Goal: Use online tool/utility: Use online tool/utility

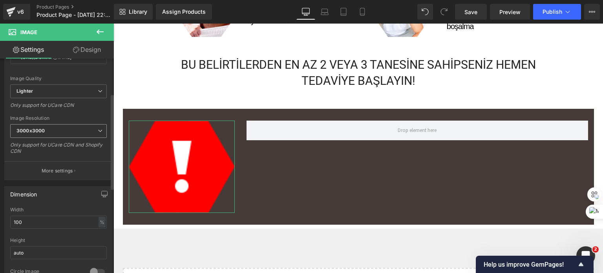
scroll to position [157, 0]
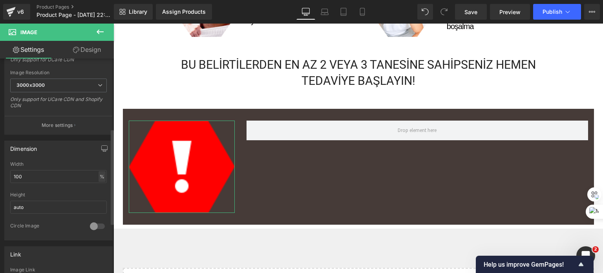
click at [99, 178] on div "%" at bounding box center [102, 176] width 7 height 11
click at [97, 197] on li "px" at bounding box center [102, 199] width 10 height 11
drag, startPoint x: 35, startPoint y: 174, endPoint x: 0, endPoint y: 174, distance: 34.5
click at [0, 174] on div "Dimension 270px Width 270 px % px auto Height auto 0 Circle Image" at bounding box center [58, 188] width 117 height 106
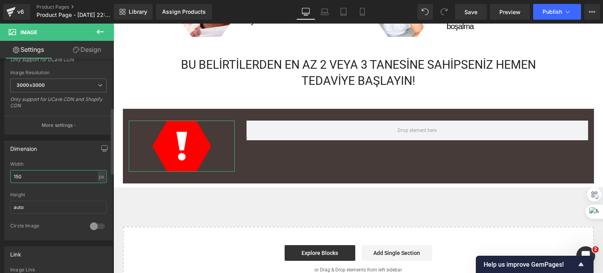
drag, startPoint x: 27, startPoint y: 175, endPoint x: 0, endPoint y: 172, distance: 26.9
click at [0, 172] on div "Dimension 150px Width 150 px % px auto Height auto 0 Circle Image" at bounding box center [58, 188] width 117 height 106
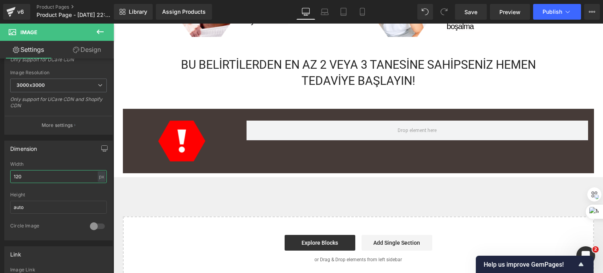
type input "120"
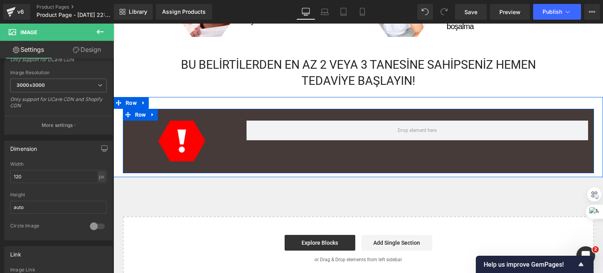
click at [236, 152] on div "Image" at bounding box center [182, 141] width 118 height 41
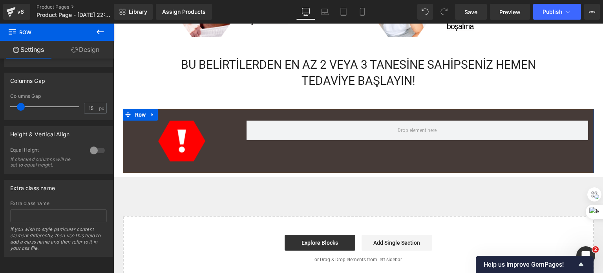
scroll to position [314, 0]
click at [91, 145] on div at bounding box center [97, 150] width 19 height 13
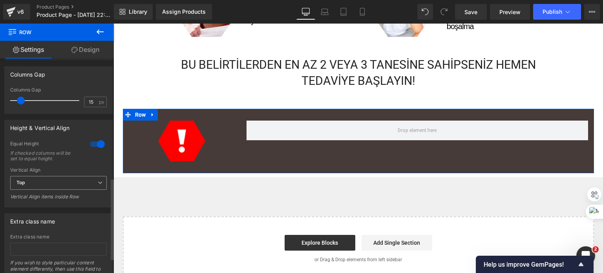
click at [44, 186] on span "Top" at bounding box center [58, 183] width 97 height 14
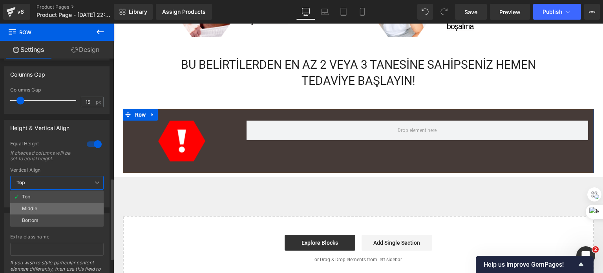
click at [46, 209] on li "Middle" at bounding box center [56, 209] width 93 height 12
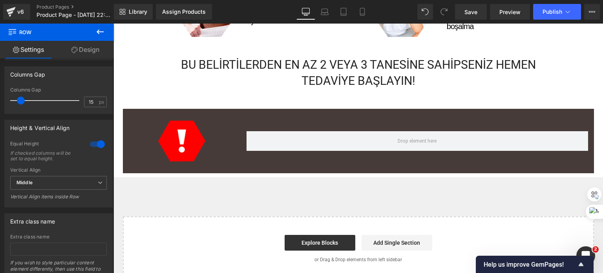
click at [98, 29] on icon at bounding box center [99, 31] width 9 height 9
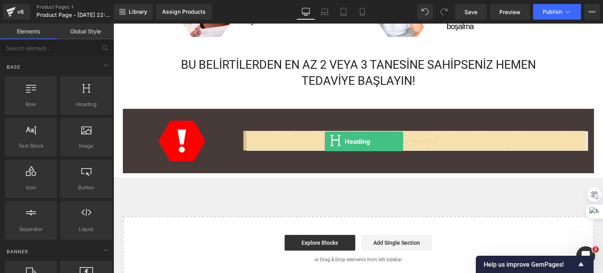
drag, startPoint x: 198, startPoint y: 125, endPoint x: 325, endPoint y: 141, distance: 127.4
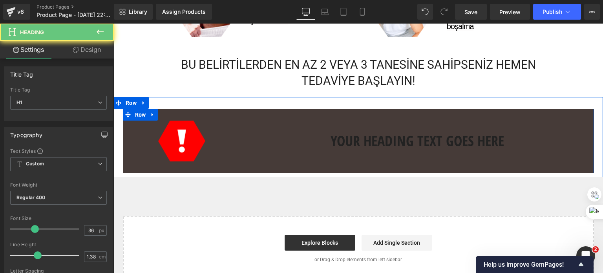
click at [346, 139] on h1 "Your heading text goes here" at bounding box center [417, 141] width 341 height 20
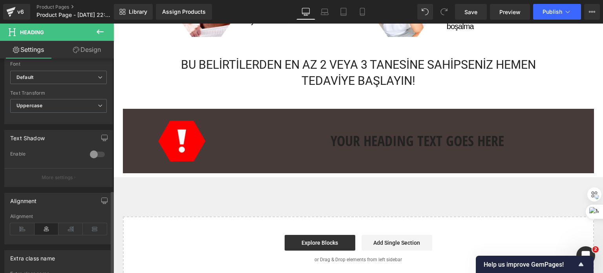
scroll to position [341, 0]
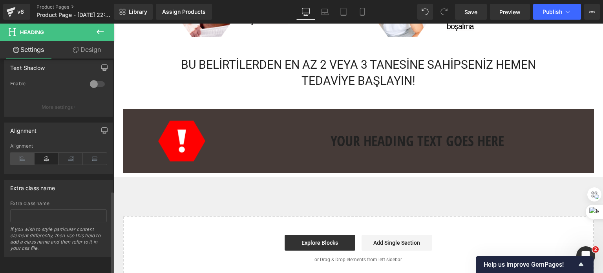
click at [19, 155] on icon at bounding box center [22, 159] width 24 height 12
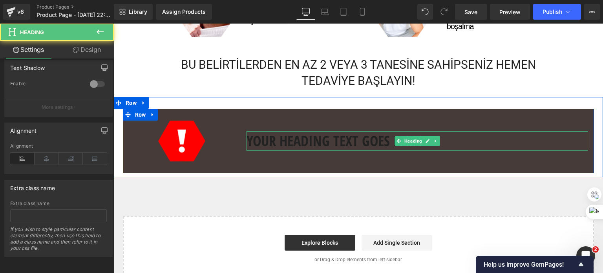
click at [288, 135] on h1 "Your heading text goes here" at bounding box center [417, 141] width 341 height 20
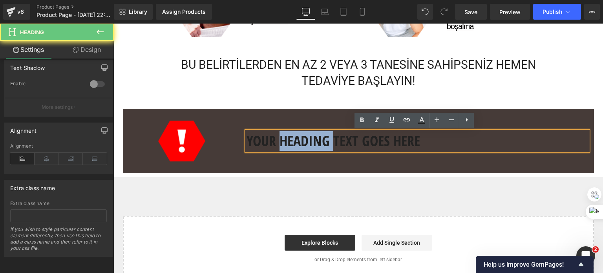
click at [288, 135] on h1 "Your heading text goes here" at bounding box center [417, 141] width 341 height 20
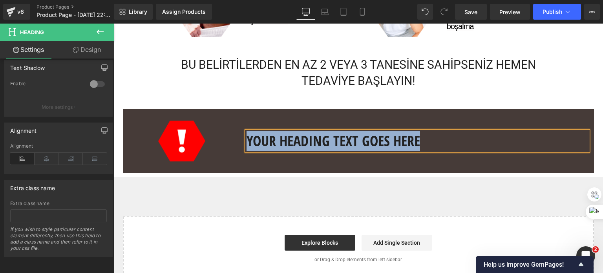
paste div
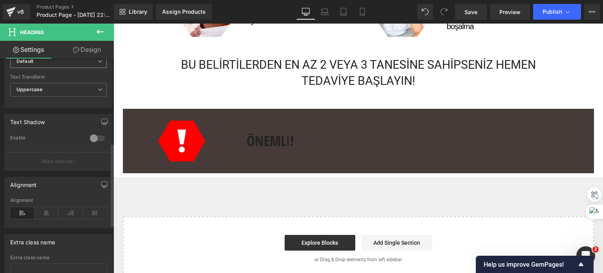
scroll to position [184, 0]
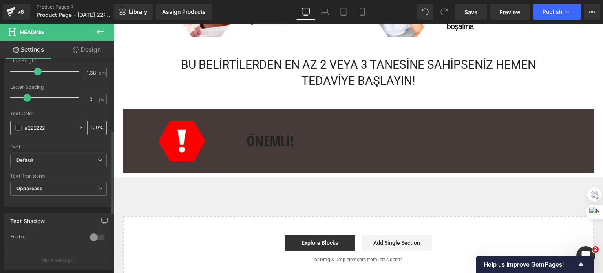
click at [17, 127] on span at bounding box center [18, 127] width 6 height 6
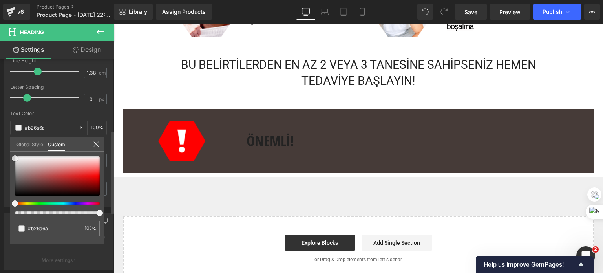
type input "#b26a6a"
type input "#f2f2f2"
type input "#ffffff"
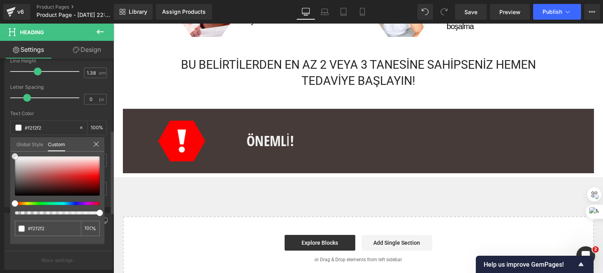
type input "#ffffff"
drag, startPoint x: 13, startPoint y: 158, endPoint x: 9, endPoint y: 155, distance: 4.4
click at [9, 155] on div "Typography Text Styles Custom Custom Setup Global Style Custom Setup Global Sty…" at bounding box center [58, 72] width 117 height 270
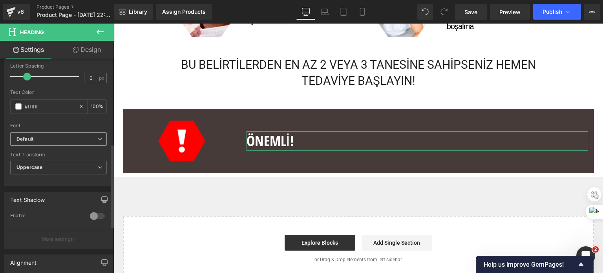
scroll to position [223, 0]
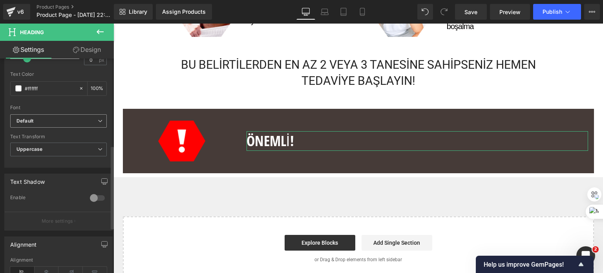
click at [53, 119] on b "Default" at bounding box center [56, 121] width 81 height 7
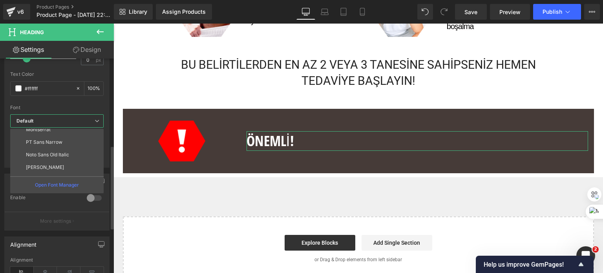
scroll to position [104, 0]
click at [43, 164] on li "Roboto" at bounding box center [58, 169] width 97 height 13
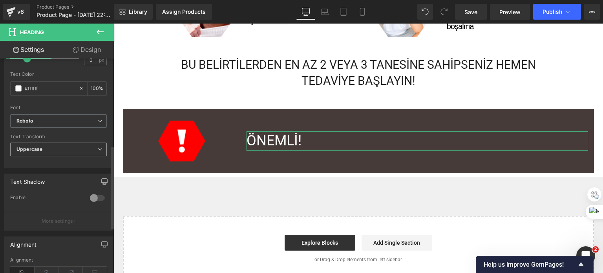
click at [51, 148] on span "Uppercase" at bounding box center [58, 149] width 97 height 14
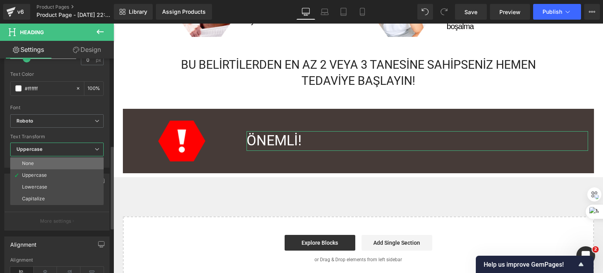
click at [50, 160] on li "None" at bounding box center [56, 163] width 93 height 12
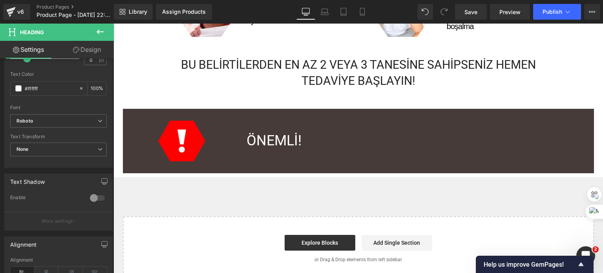
click at [96, 29] on icon at bounding box center [99, 31] width 9 height 9
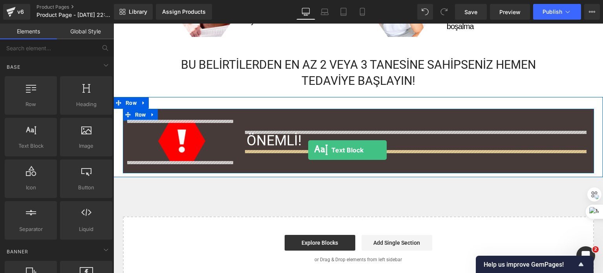
drag, startPoint x: 146, startPoint y: 171, endPoint x: 308, endPoint y: 150, distance: 163.9
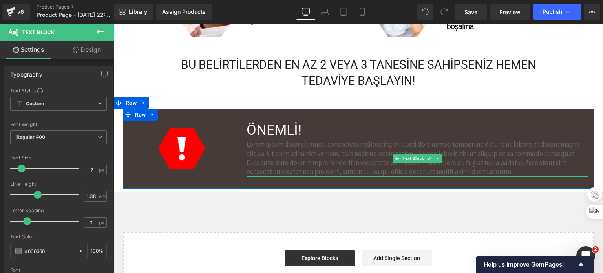
click at [268, 145] on p "Lorem ipsum dolor sit amet, consectetur adipiscing elit, sed do eiusmod tempor …" at bounding box center [417, 158] width 341 height 37
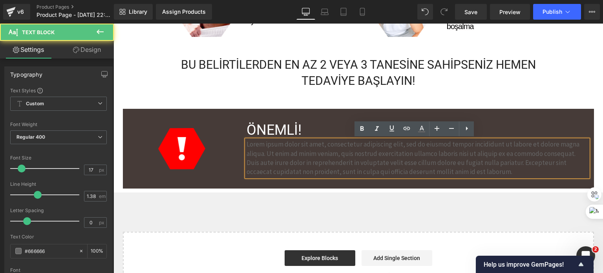
click at [268, 145] on p "Lorem ipsum dolor sit amet, consectetur adipiscing elit, sed do eiusmod tempor …" at bounding box center [417, 158] width 341 height 37
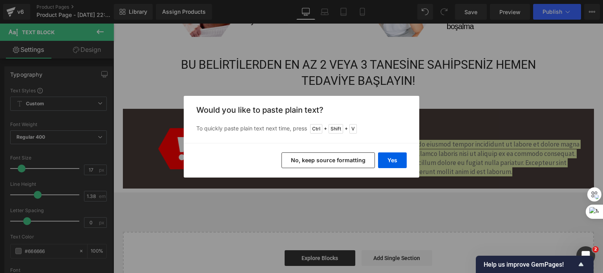
click at [308, 157] on button "No, keep source formatting" at bounding box center [327, 160] width 93 height 16
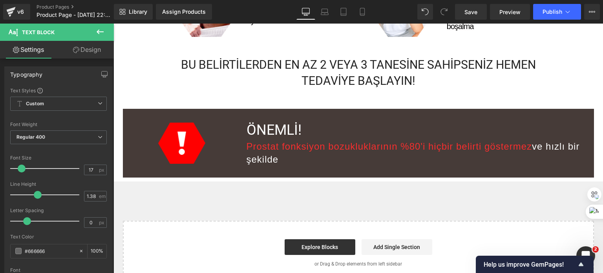
click at [100, 33] on icon at bounding box center [99, 31] width 9 height 9
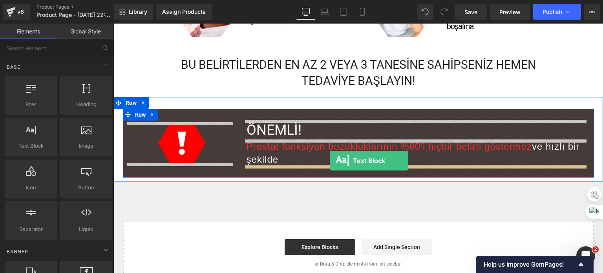
drag, startPoint x: 349, startPoint y: 154, endPoint x: 330, endPoint y: 161, distance: 20.6
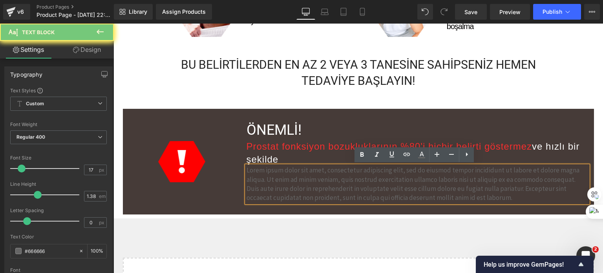
click at [273, 180] on p "Lorem ipsum dolor sit amet, consectetur adipiscing elit, sed do eiusmod tempor …" at bounding box center [417, 184] width 341 height 37
click at [280, 180] on p "Lorem ipsum dolor sit amet, consectetur adipiscing elit, sed do eiusmod tempor …" at bounding box center [417, 184] width 341 height 37
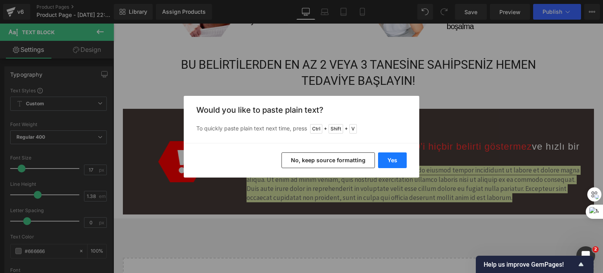
click at [387, 159] on button "Yes" at bounding box center [392, 160] width 29 height 16
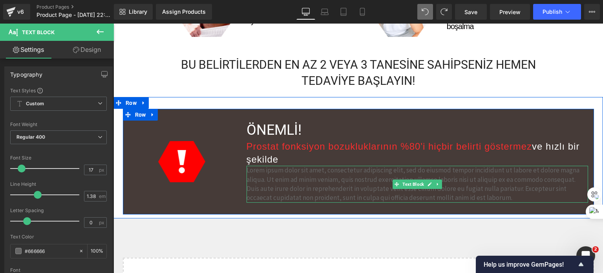
click at [271, 178] on p "Lorem ipsum dolor sit amet, consectetur adipiscing elit, sed do eiusmod tempor …" at bounding box center [417, 184] width 341 height 37
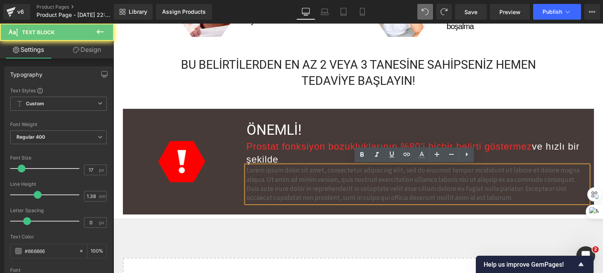
click at [269, 180] on p "Lorem ipsum dolor sit amet, consectetur adipiscing elit, sed do eiusmod tempor …" at bounding box center [417, 184] width 341 height 37
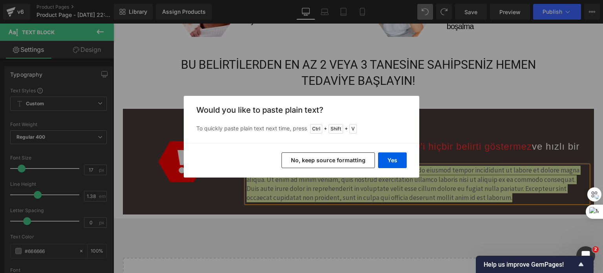
click at [306, 159] on button "No, keep source formatting" at bounding box center [327, 160] width 93 height 16
